Goal: Task Accomplishment & Management: Manage account settings

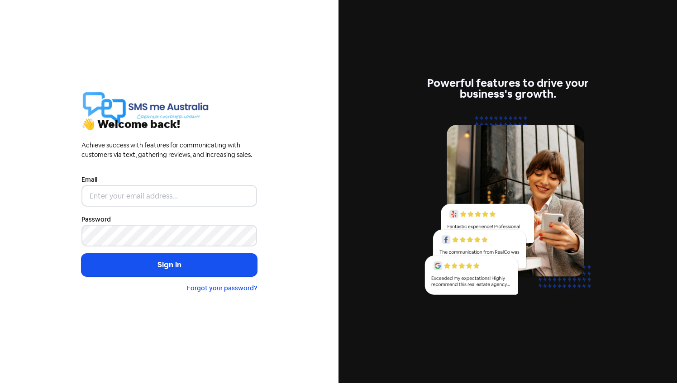
click at [186, 185] on div "Email" at bounding box center [169, 190] width 176 height 33
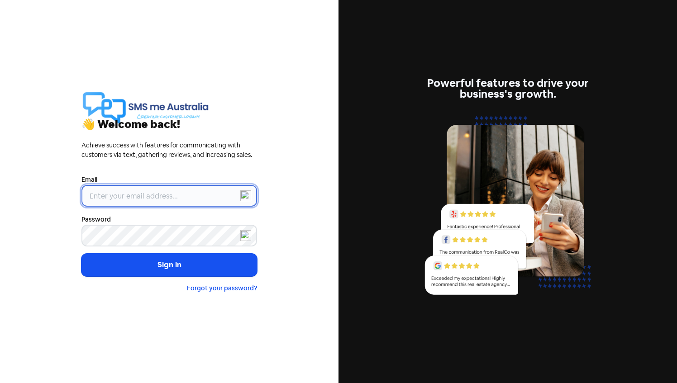
click at [179, 202] on input "email" at bounding box center [169, 196] width 176 height 22
click at [134, 198] on input "email" at bounding box center [169, 196] width 176 height 22
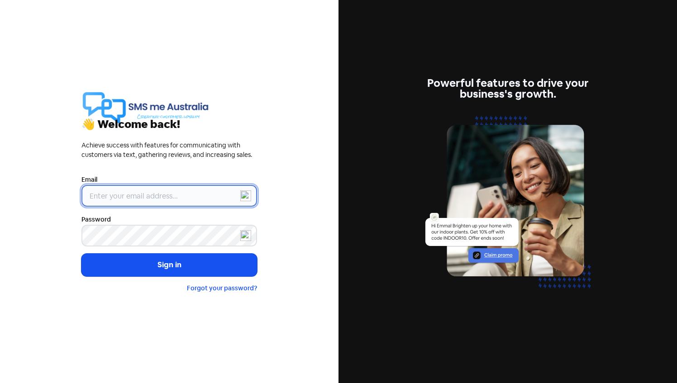
click at [158, 199] on input "email" at bounding box center [169, 196] width 176 height 22
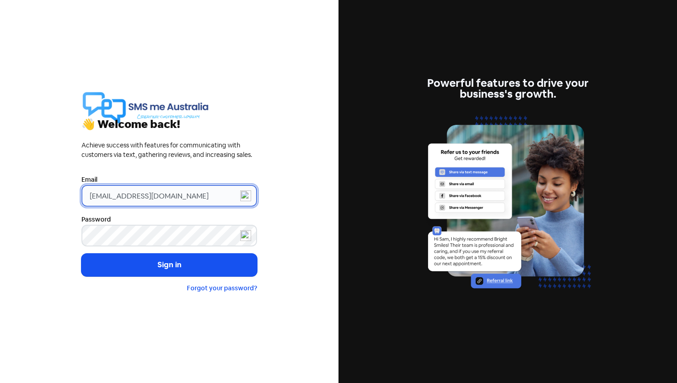
drag, startPoint x: 191, startPoint y: 203, endPoint x: 67, endPoint y: 188, distance: 124.1
click at [67, 188] on div "👋 Welcome back! Achieve success with features for communicating with customers …" at bounding box center [169, 191] width 339 height 383
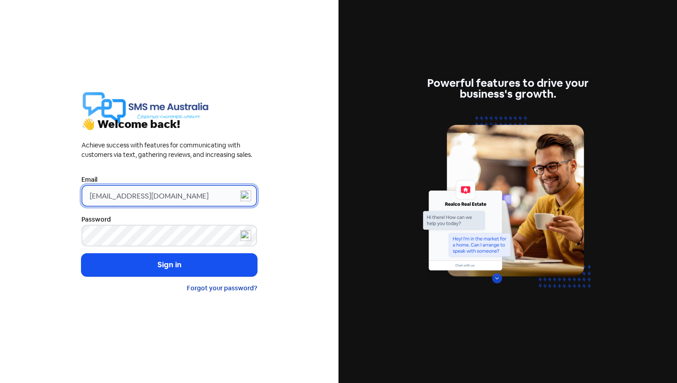
type input "[EMAIL_ADDRESS][DOMAIN_NAME]"
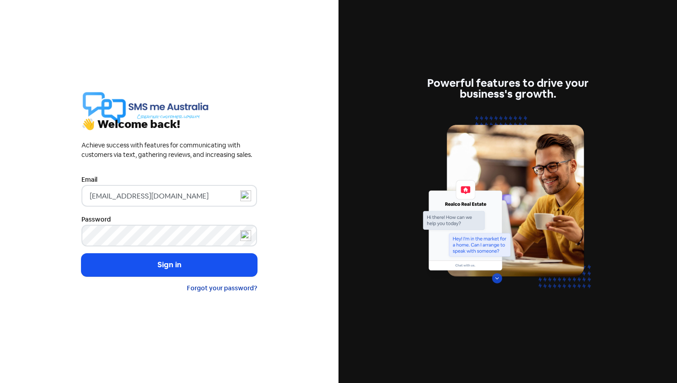
click at [215, 287] on link "Forgot your password?" at bounding box center [222, 288] width 70 height 8
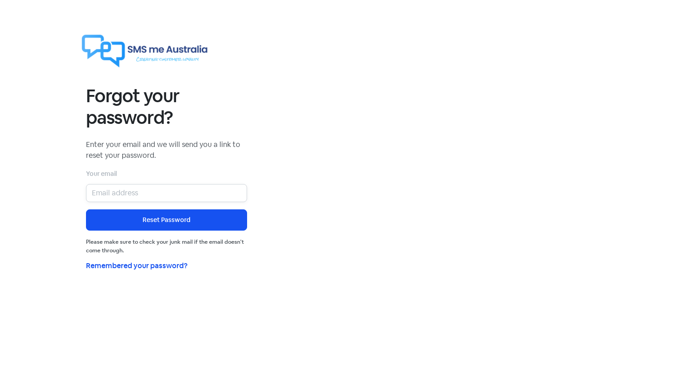
click at [129, 196] on input "email" at bounding box center [166, 193] width 161 height 18
paste input "[EMAIL_ADDRESS][DOMAIN_NAME]"
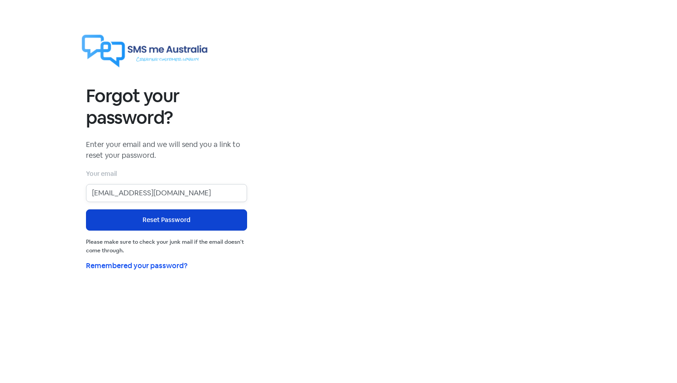
type input "[EMAIL_ADDRESS][DOMAIN_NAME]"
click at [96, 215] on button "Reset Password" at bounding box center [166, 220] width 161 height 21
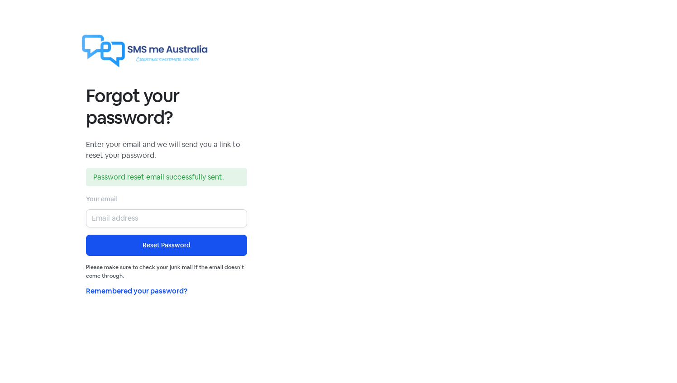
click at [163, 212] on input "email" at bounding box center [166, 219] width 161 height 18
type input "[EMAIL_ADDRESS][DOMAIN_NAME]"
drag, startPoint x: 189, startPoint y: 219, endPoint x: 57, endPoint y: 220, distance: 131.7
click at [57, 220] on section "Forgot your password? Enter your email and we will send you a link to reset you…" at bounding box center [338, 156] width 677 height 313
click at [154, 50] on img at bounding box center [145, 51] width 129 height 36
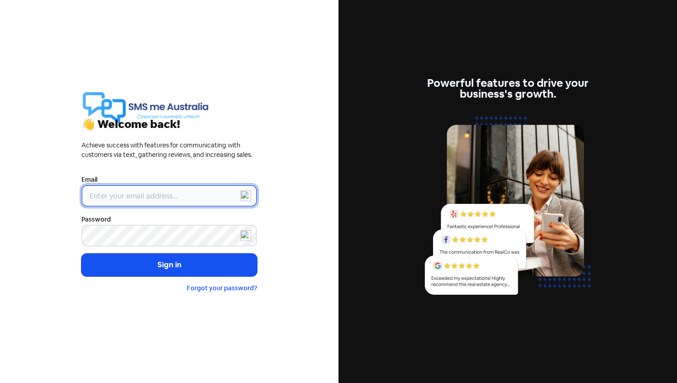
click at [131, 196] on input "email" at bounding box center [169, 196] width 176 height 22
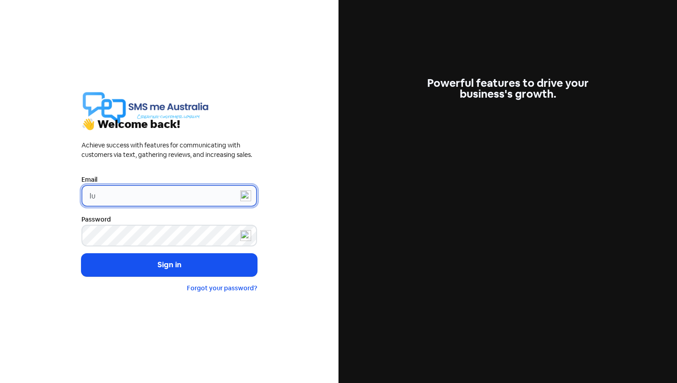
type input "l"
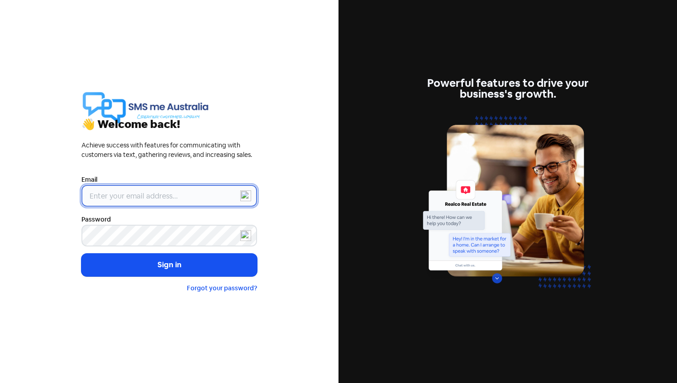
paste input "[EMAIL_ADDRESS][DOMAIN_NAME]"
type input "[EMAIL_ADDRESS][DOMAIN_NAME]"
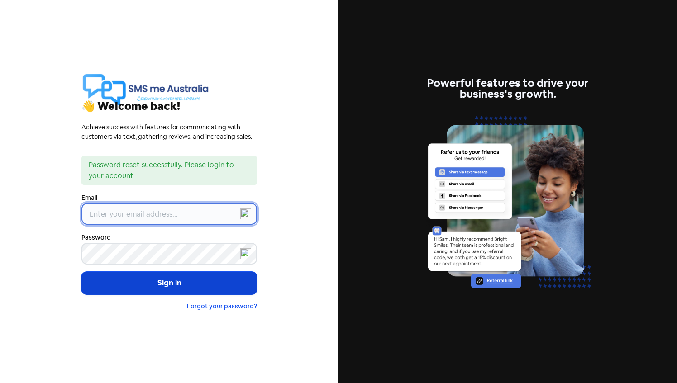
type input "[EMAIL_ADDRESS][DOMAIN_NAME]"
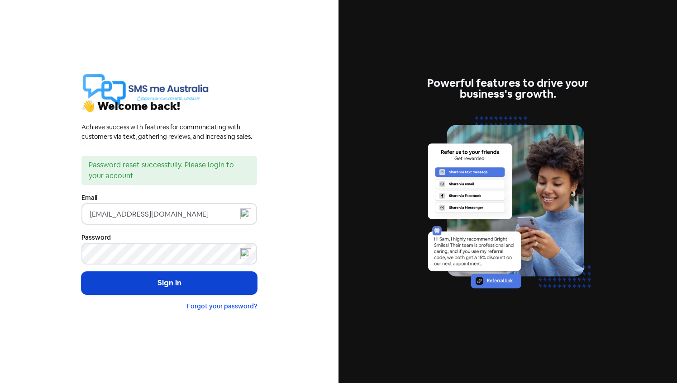
click at [176, 284] on button "Sign in" at bounding box center [169, 283] width 176 height 23
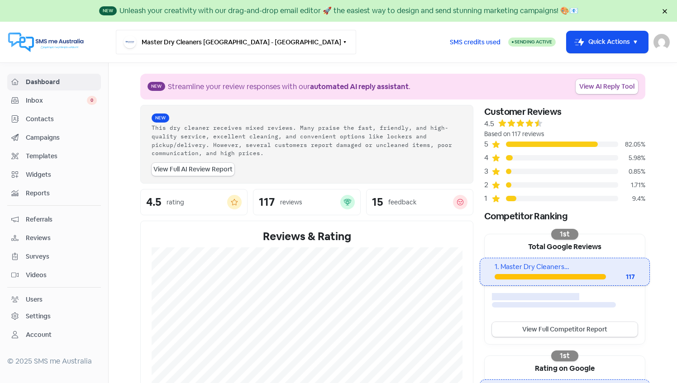
click at [195, 42] on button "Master Dry Cleaners Malvern - Malvern" at bounding box center [236, 42] width 240 height 24
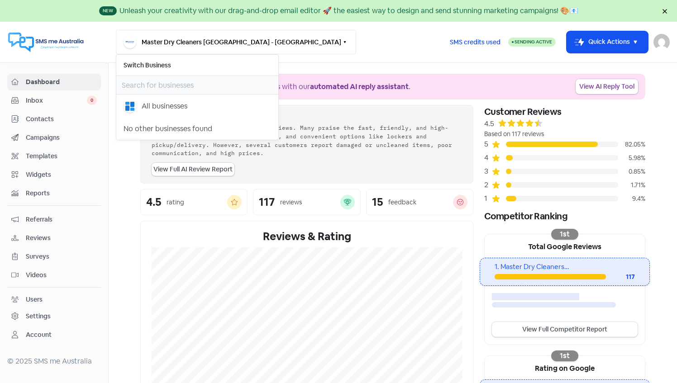
click at [195, 42] on button "Master Dry Cleaners Malvern - Malvern" at bounding box center [236, 42] width 240 height 24
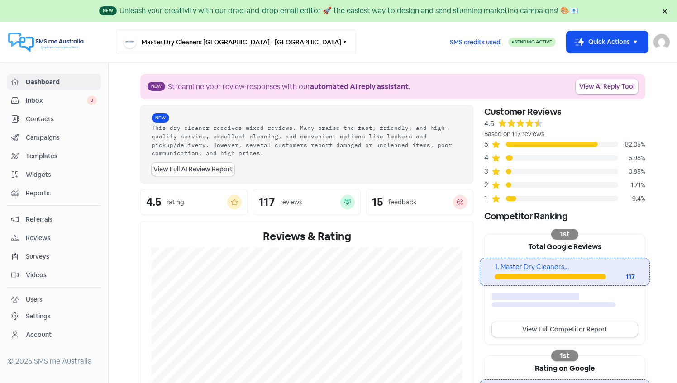
scroll to position [0, 0]
click at [556, 268] on div "1. Master Dry Cleaners Malvern" at bounding box center [565, 267] width 140 height 10
click at [629, 274] on div "117" at bounding box center [620, 277] width 29 height 10
click at [664, 12] on icon at bounding box center [665, 11] width 4 height 4
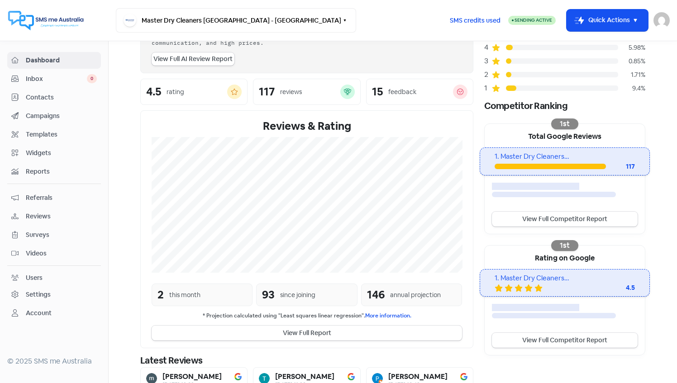
scroll to position [150, 0]
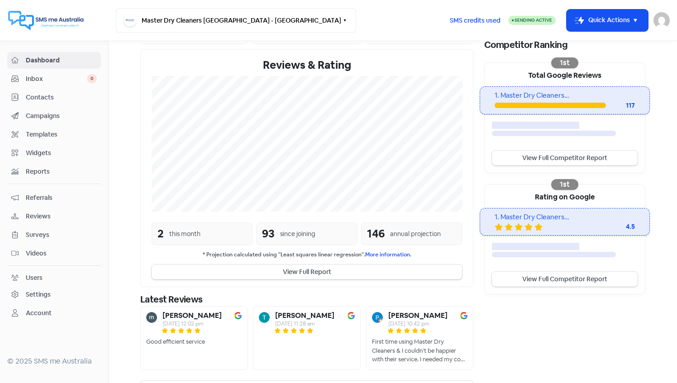
click at [538, 279] on link "View Full Competitor Report" at bounding box center [565, 279] width 146 height 15
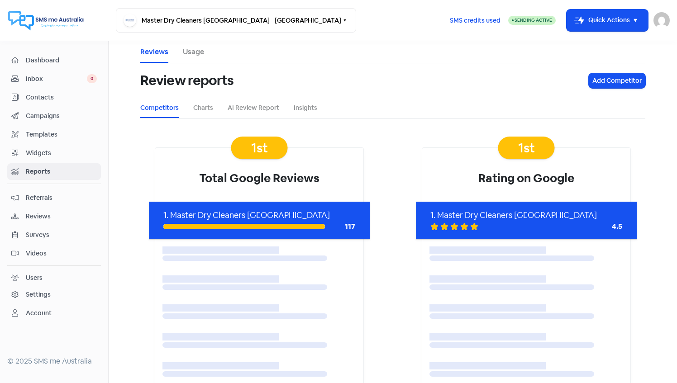
scroll to position [15, 0]
